Goal: Transaction & Acquisition: Register for event/course

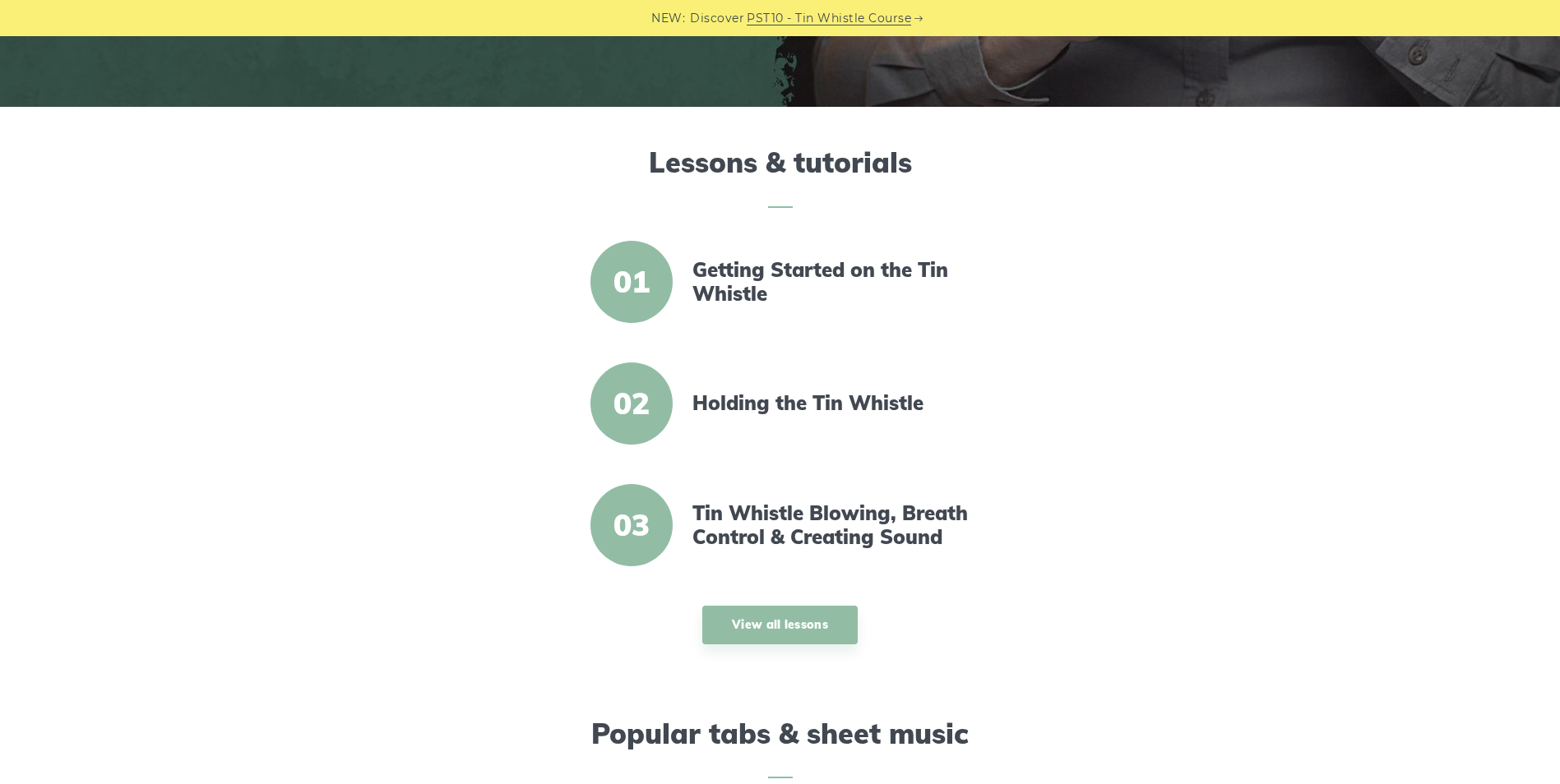
scroll to position [576, 0]
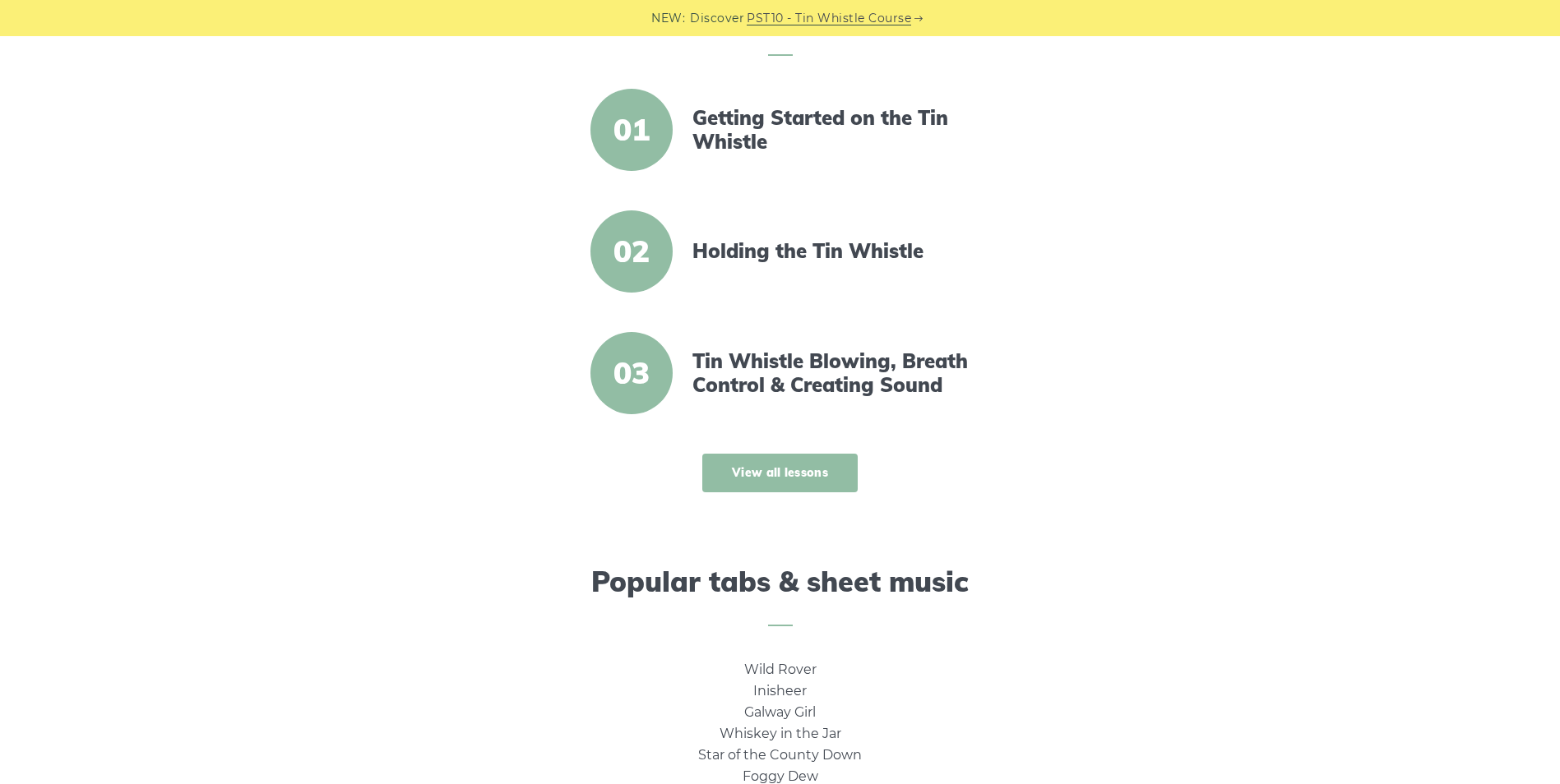
click at [773, 467] on link "View all lessons" at bounding box center [780, 473] width 155 height 39
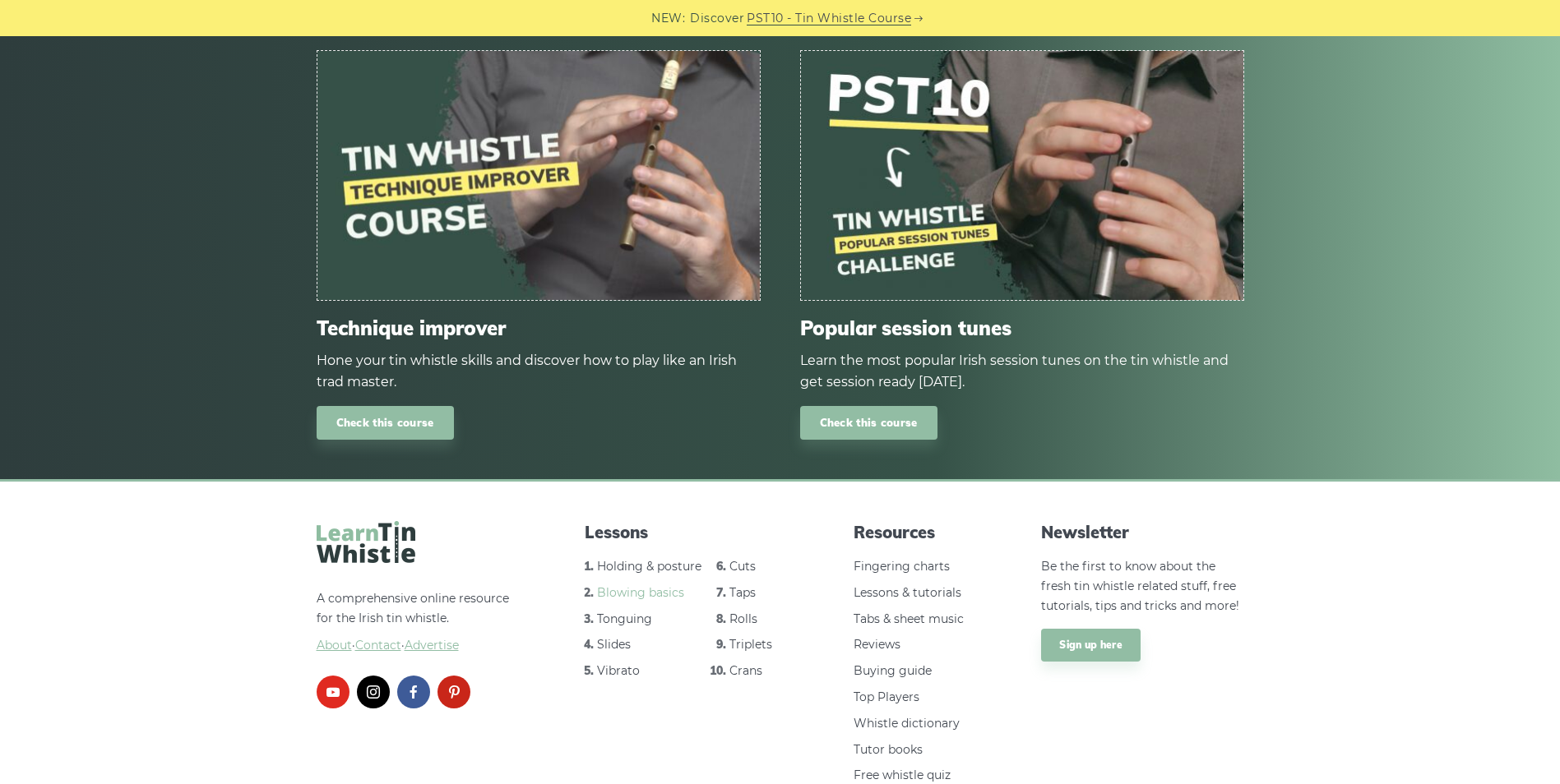
scroll to position [2138, 0]
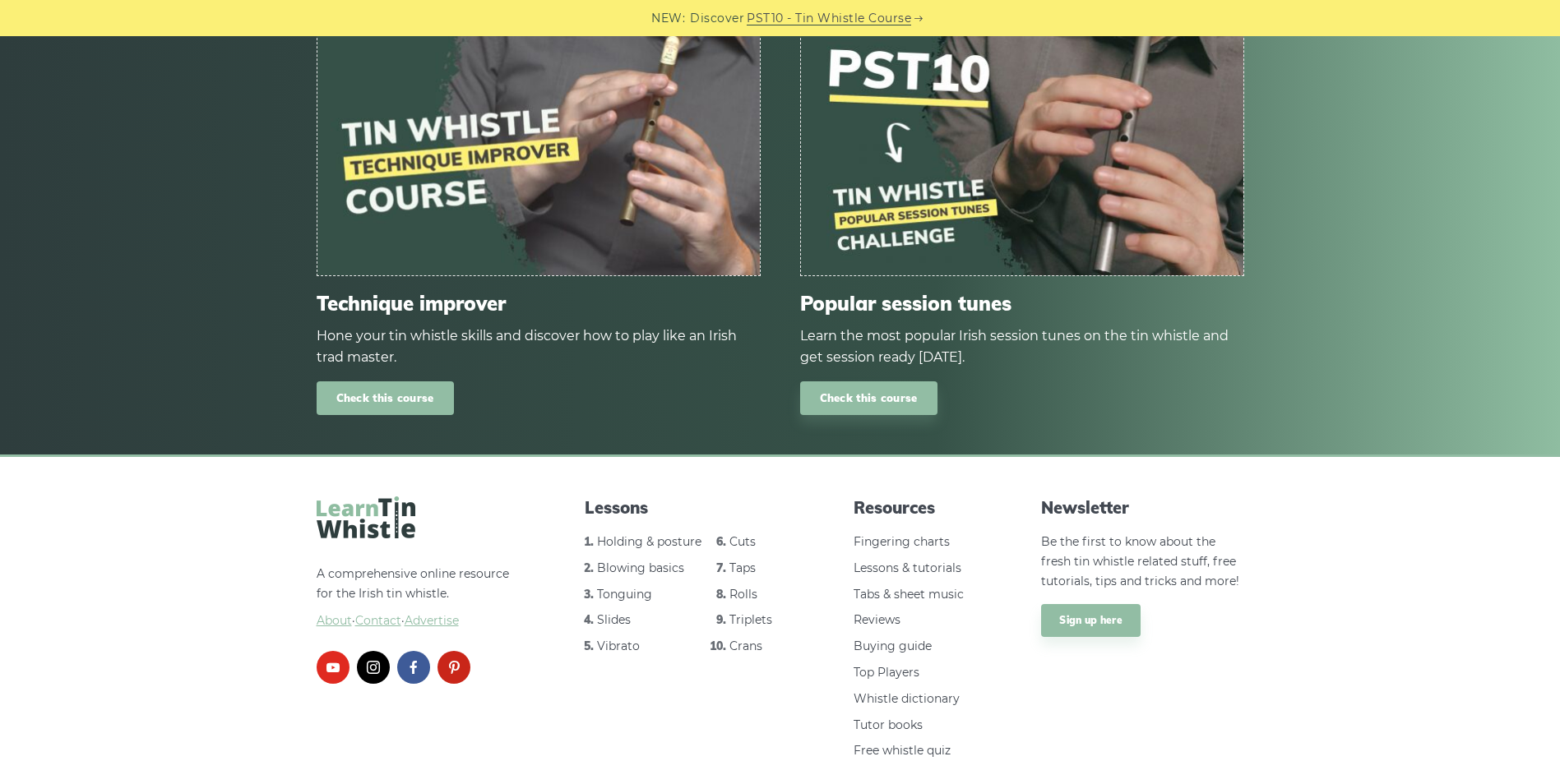
click at [380, 402] on link "Check this course" at bounding box center [386, 398] width 138 height 34
click at [874, 397] on link "Check this course" at bounding box center [869, 398] width 138 height 34
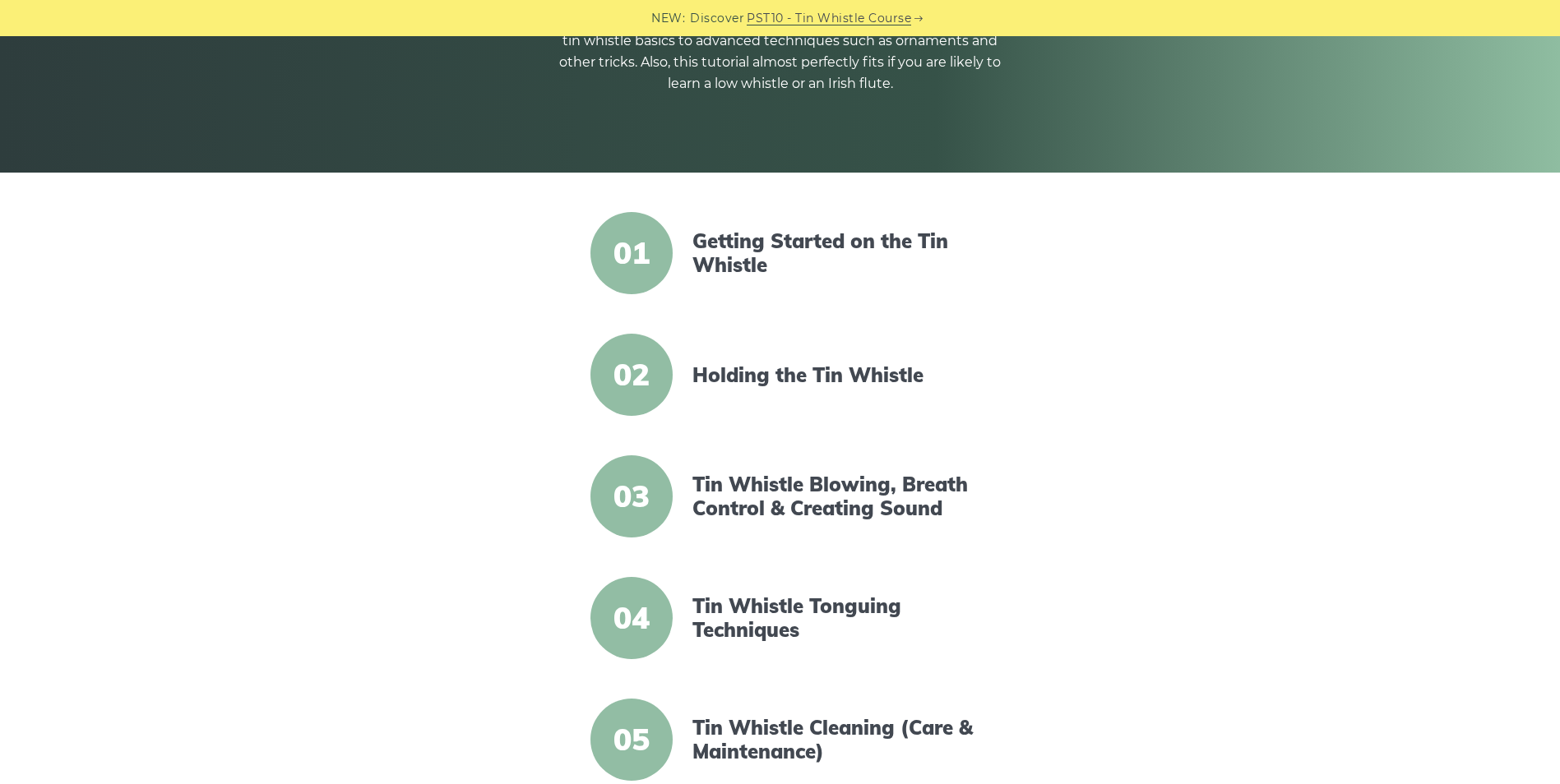
scroll to position [0, 0]
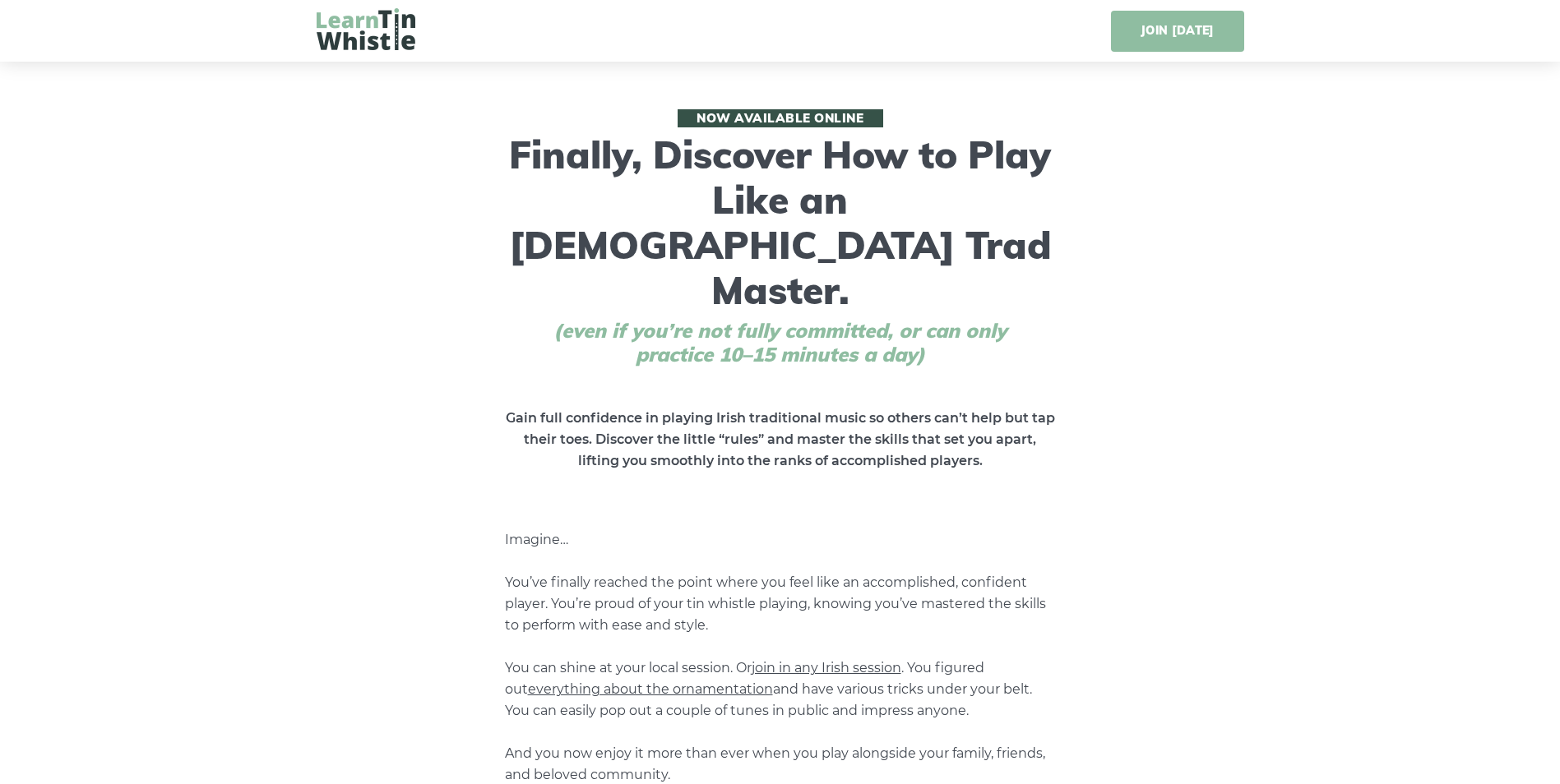
click at [1185, 44] on link "JOIN [DATE]" at bounding box center [1177, 31] width 133 height 41
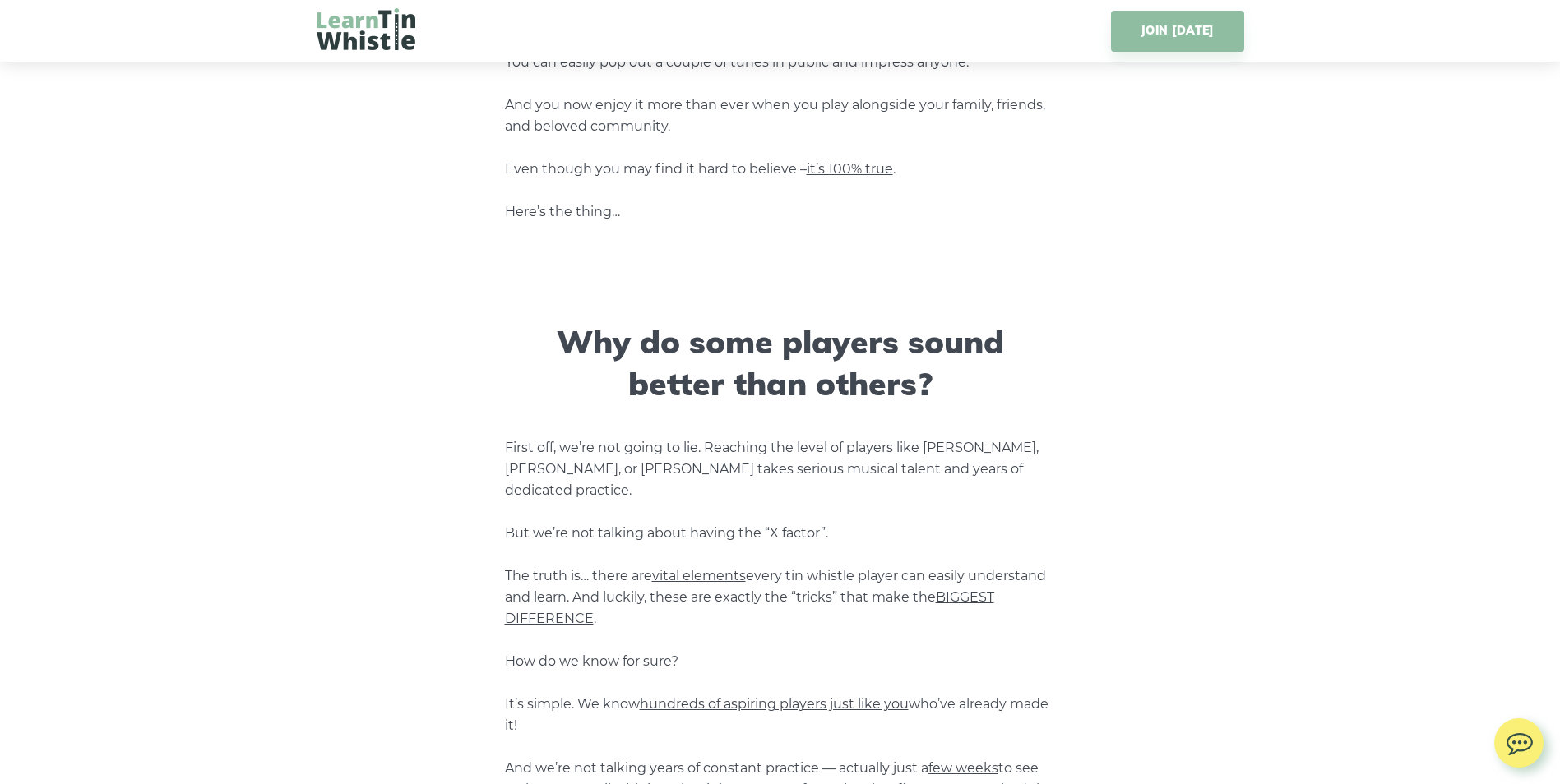
scroll to position [610, 0]
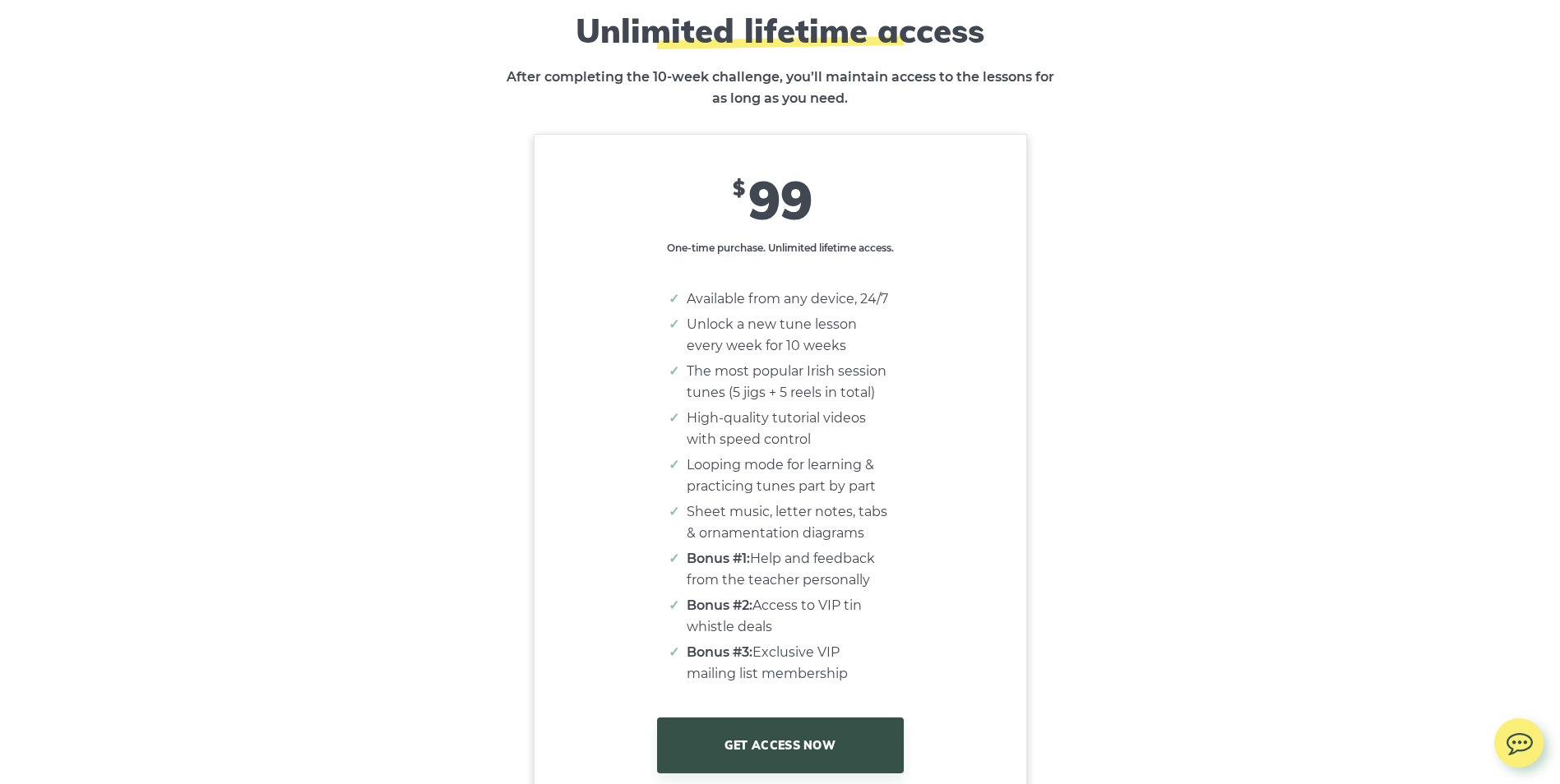
scroll to position [9911, 0]
